Goal: Information Seeking & Learning: Learn about a topic

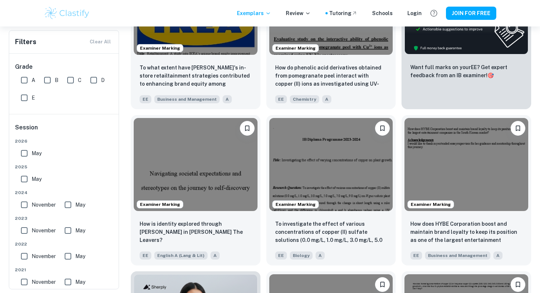
scroll to position [235, 0]
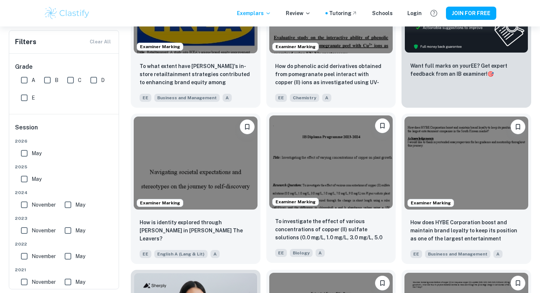
click at [354, 167] on img at bounding box center [331, 161] width 124 height 93
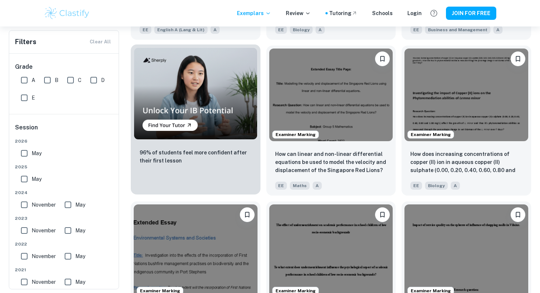
scroll to position [460, 0]
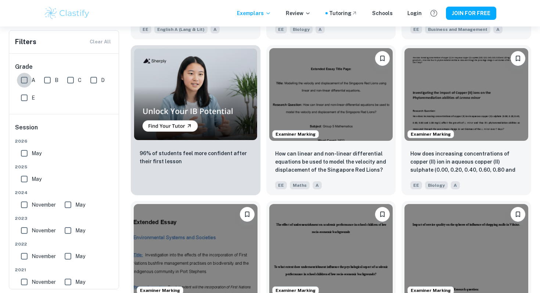
click at [29, 83] on input "A" at bounding box center [24, 80] width 15 height 15
checkbox input "true"
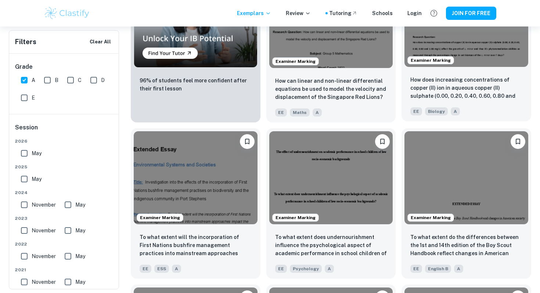
scroll to position [538, 0]
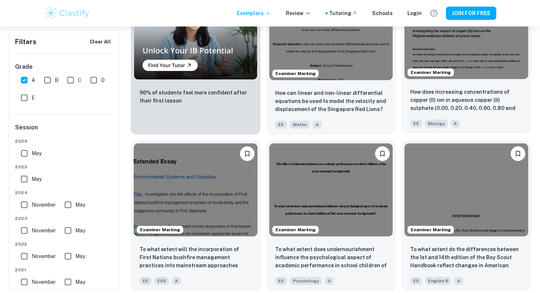
click at [476, 58] on img at bounding box center [466, 32] width 124 height 93
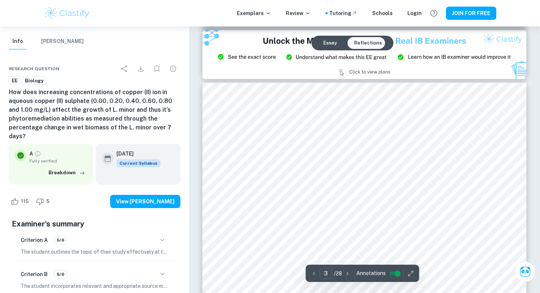
scroll to position [976, 0]
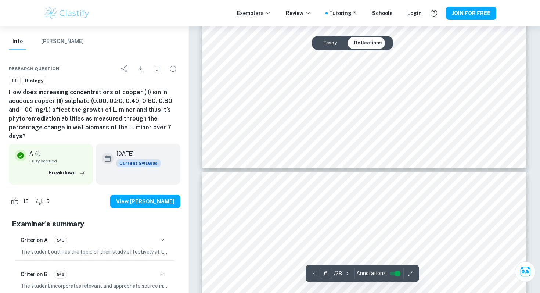
type input "7"
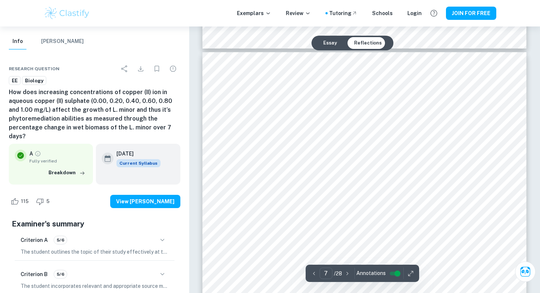
scroll to position [2623, 0]
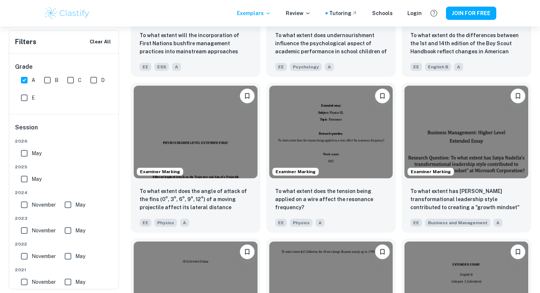
scroll to position [796, 0]
